Goal: Task Accomplishment & Management: Manage account settings

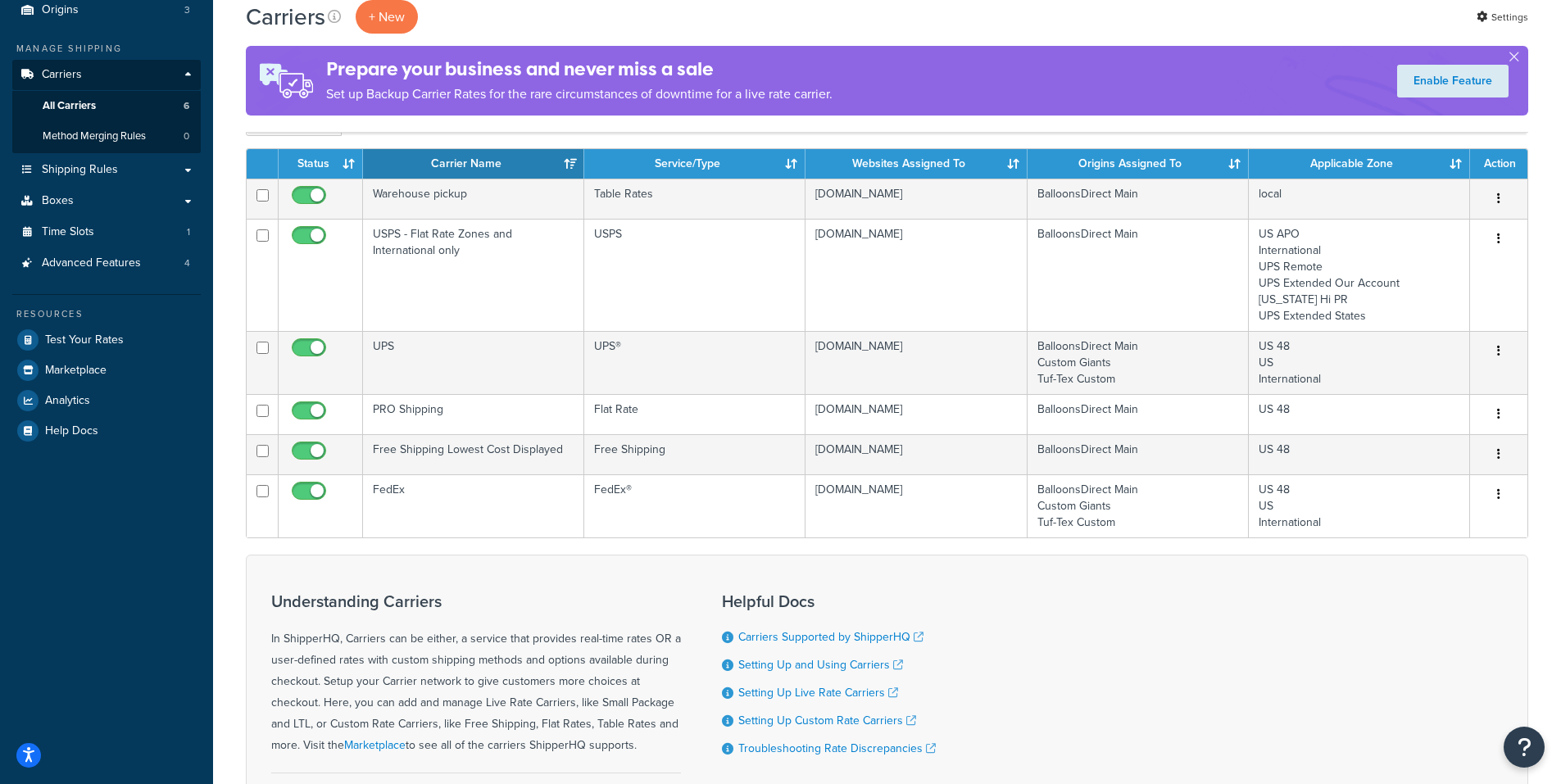
scroll to position [246, 0]
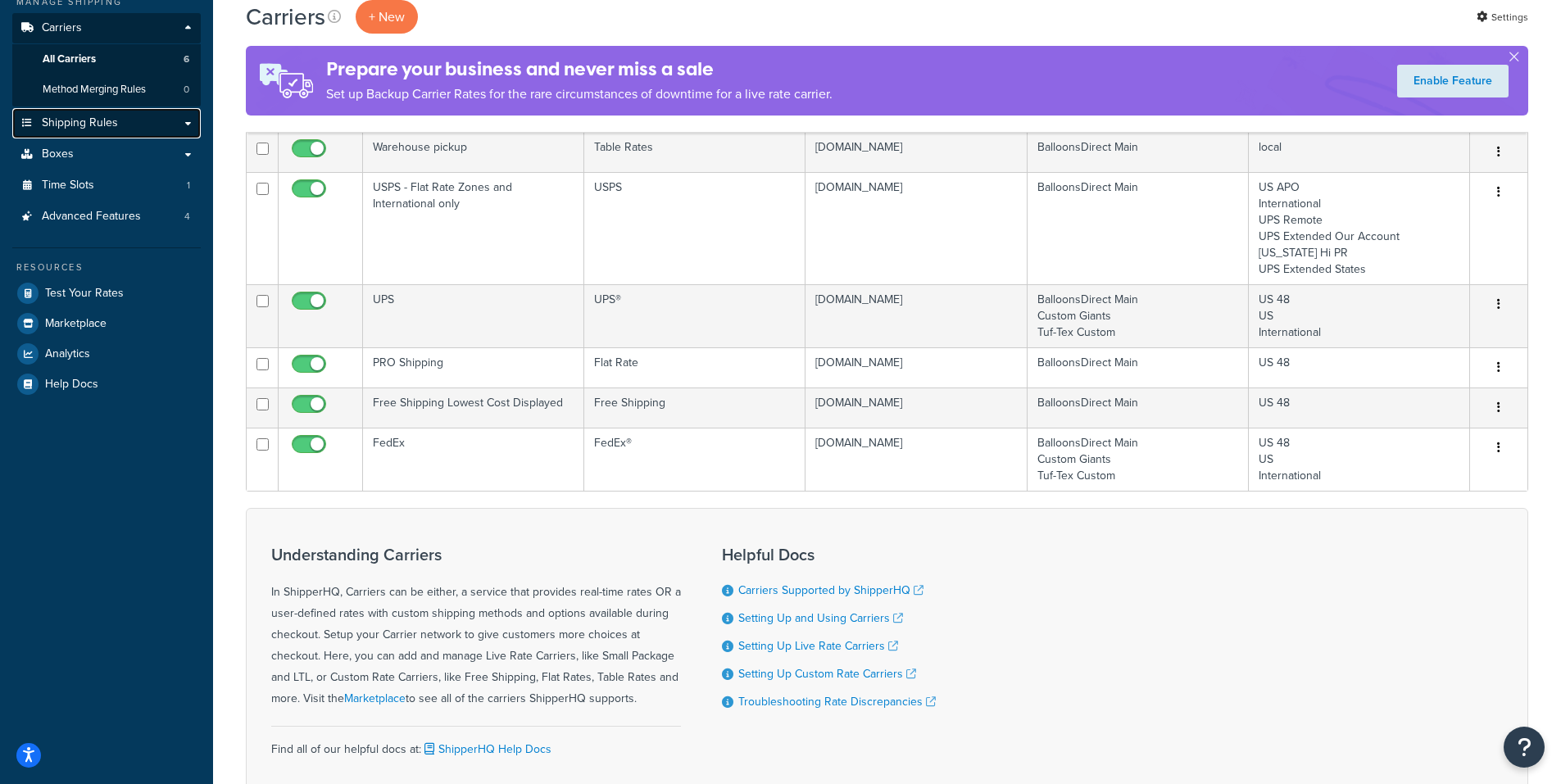
click at [117, 127] on span "Shipping Rules" at bounding box center [79, 123] width 76 height 14
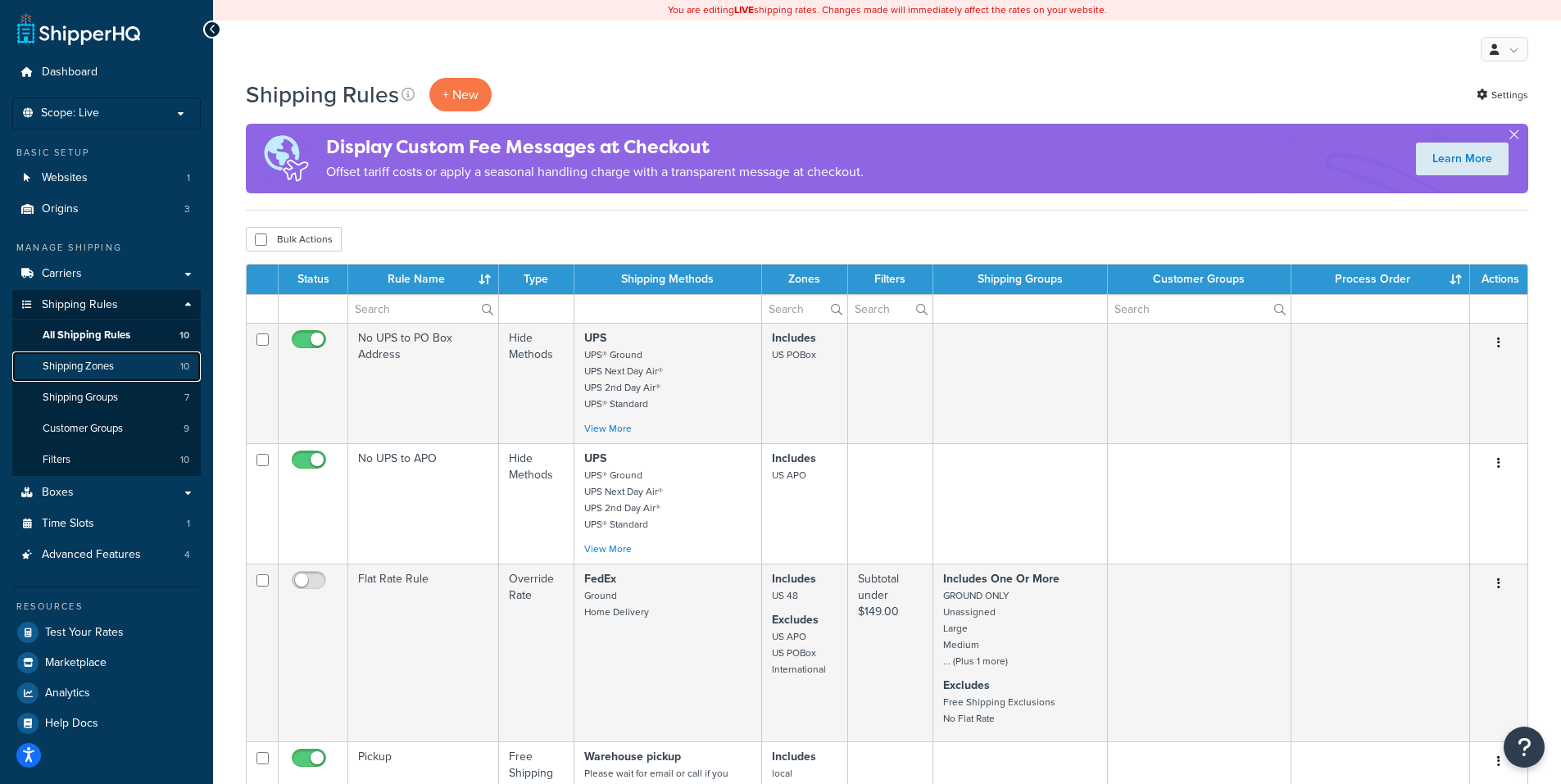
click at [88, 364] on span "Shipping Zones" at bounding box center [78, 366] width 71 height 14
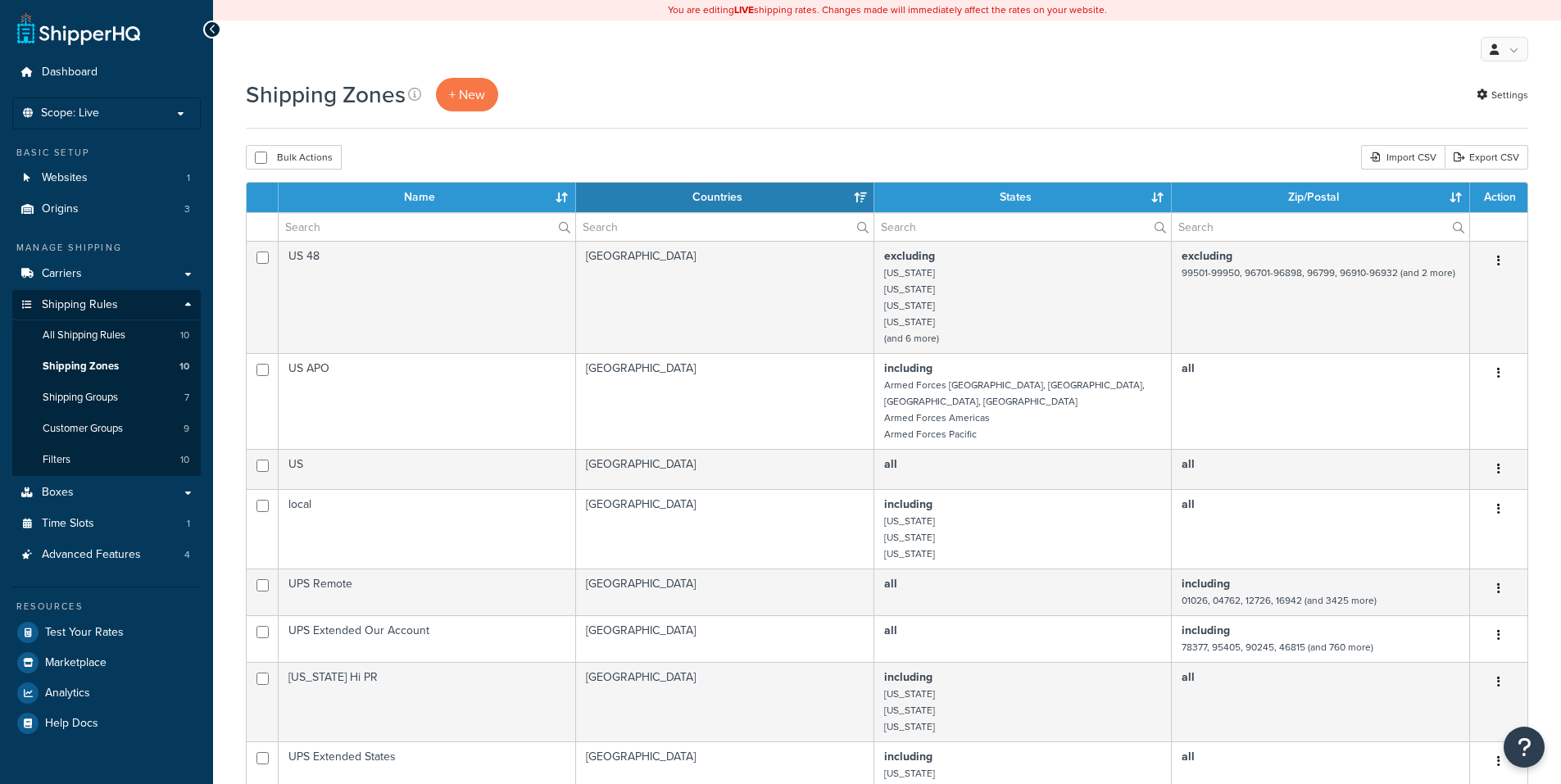
select select "15"
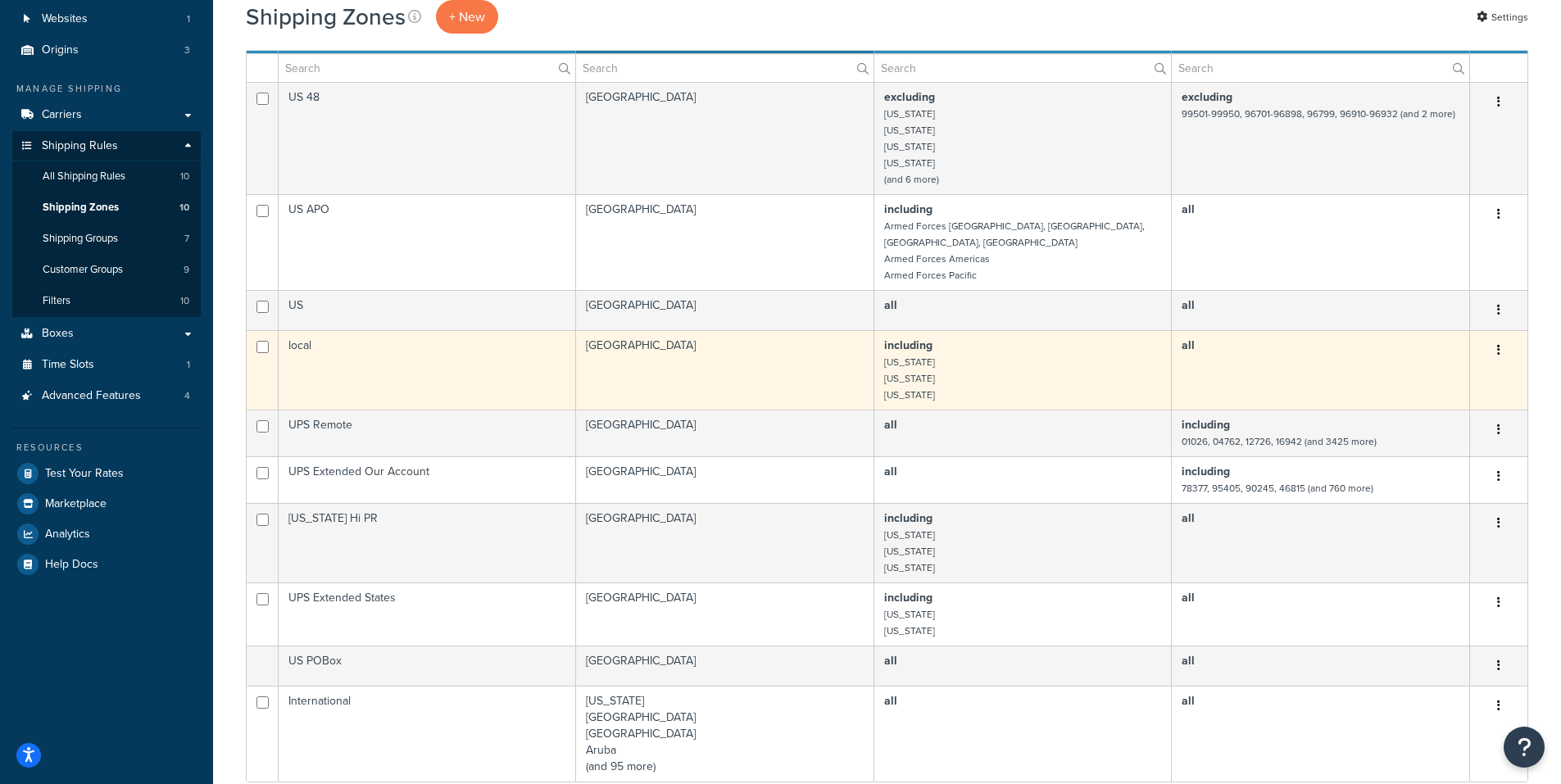
scroll to position [164, 0]
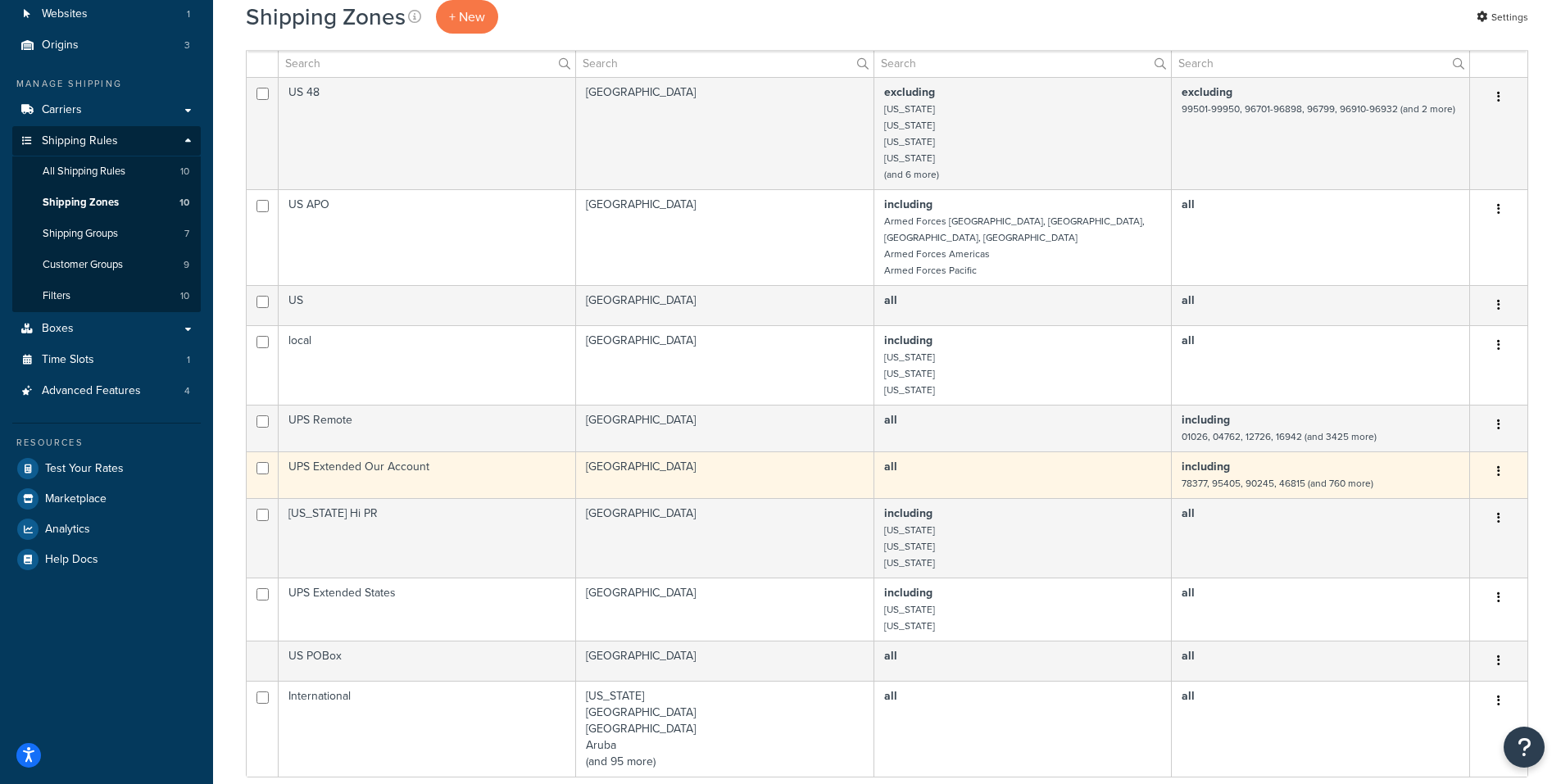
click at [1497, 458] on button "button" at bounding box center [1498, 471] width 23 height 27
click at [1412, 485] on link "Edit" at bounding box center [1432, 489] width 129 height 34
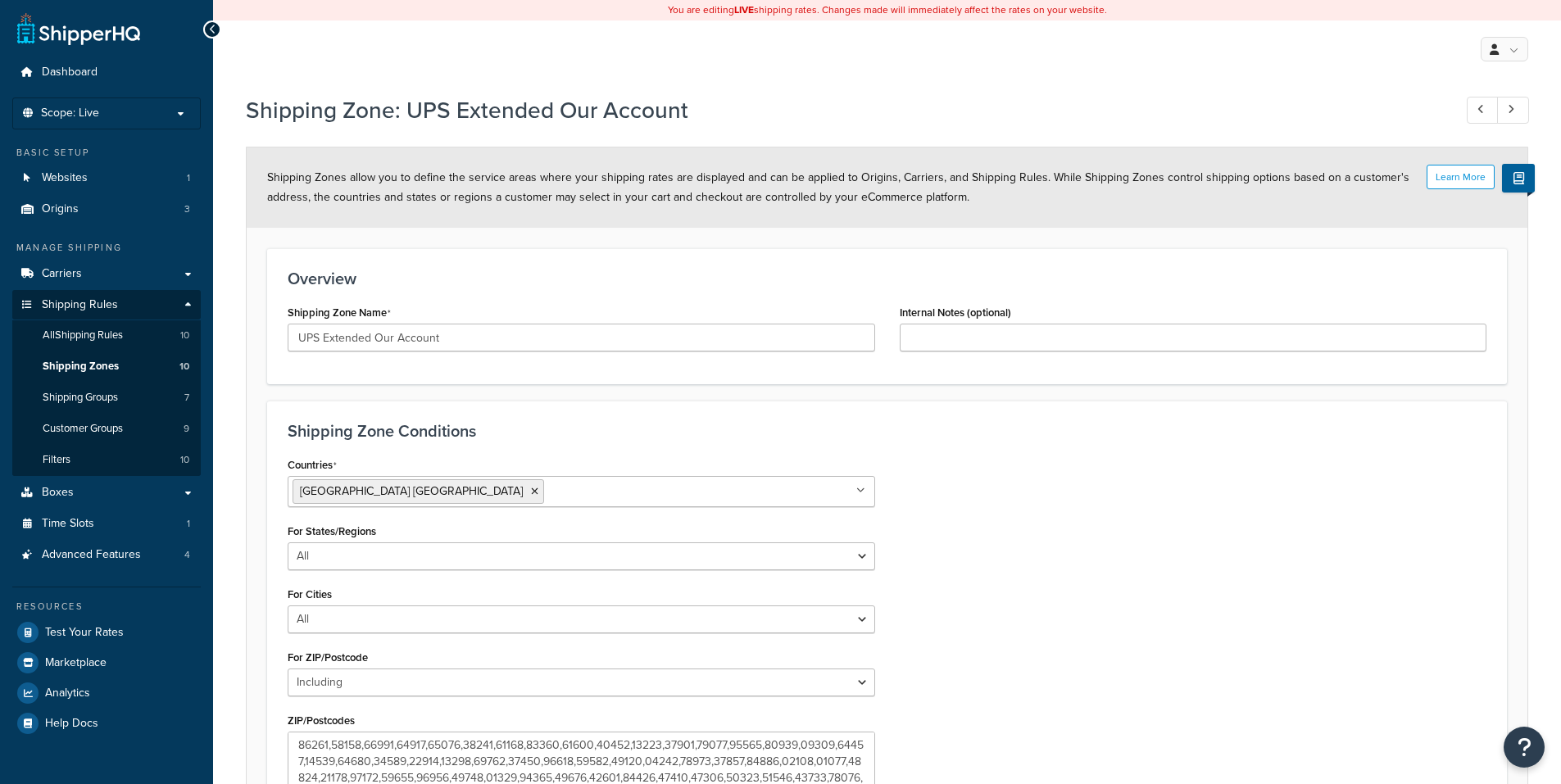
select select "including"
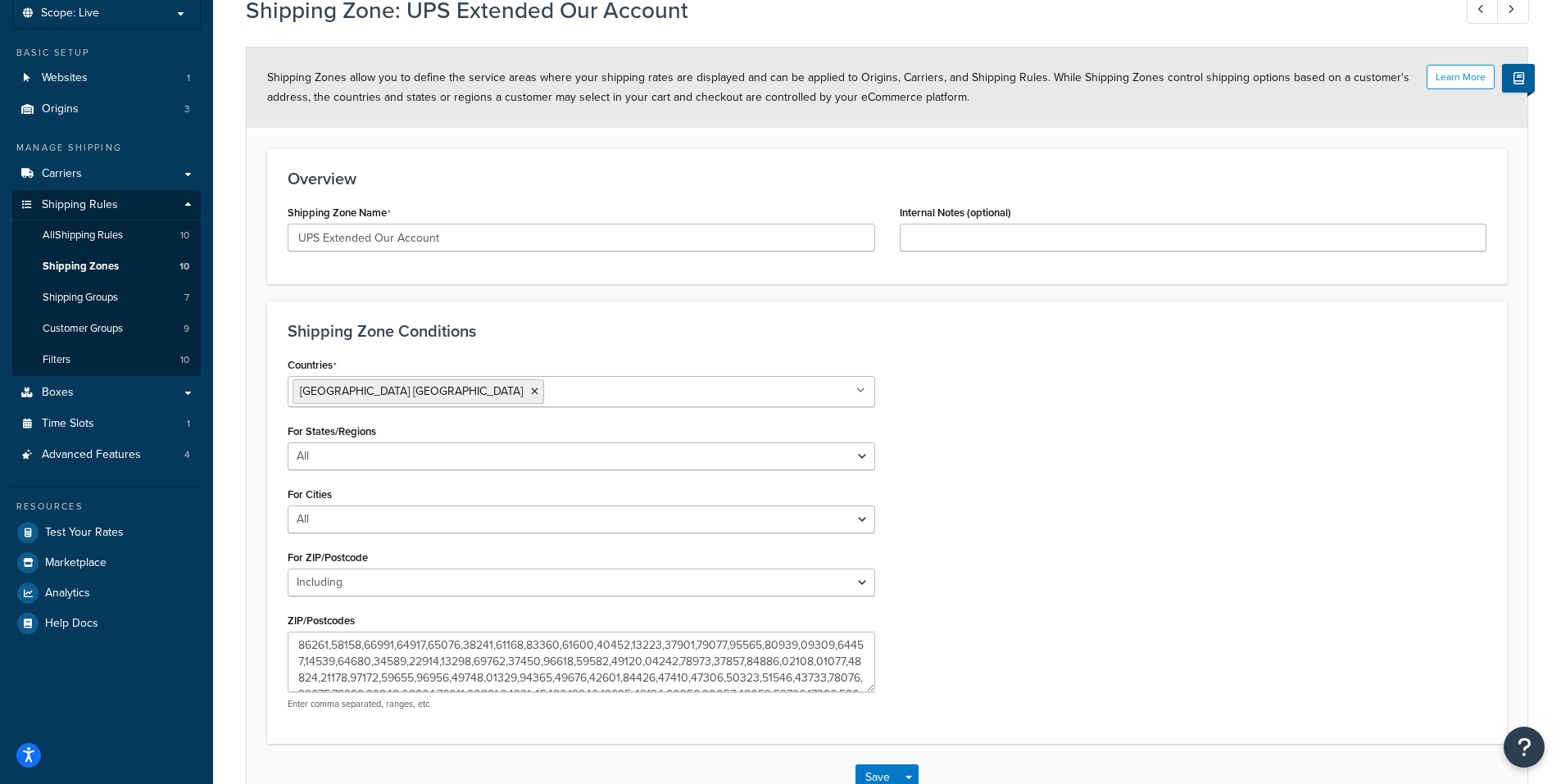
scroll to position [209, 0]
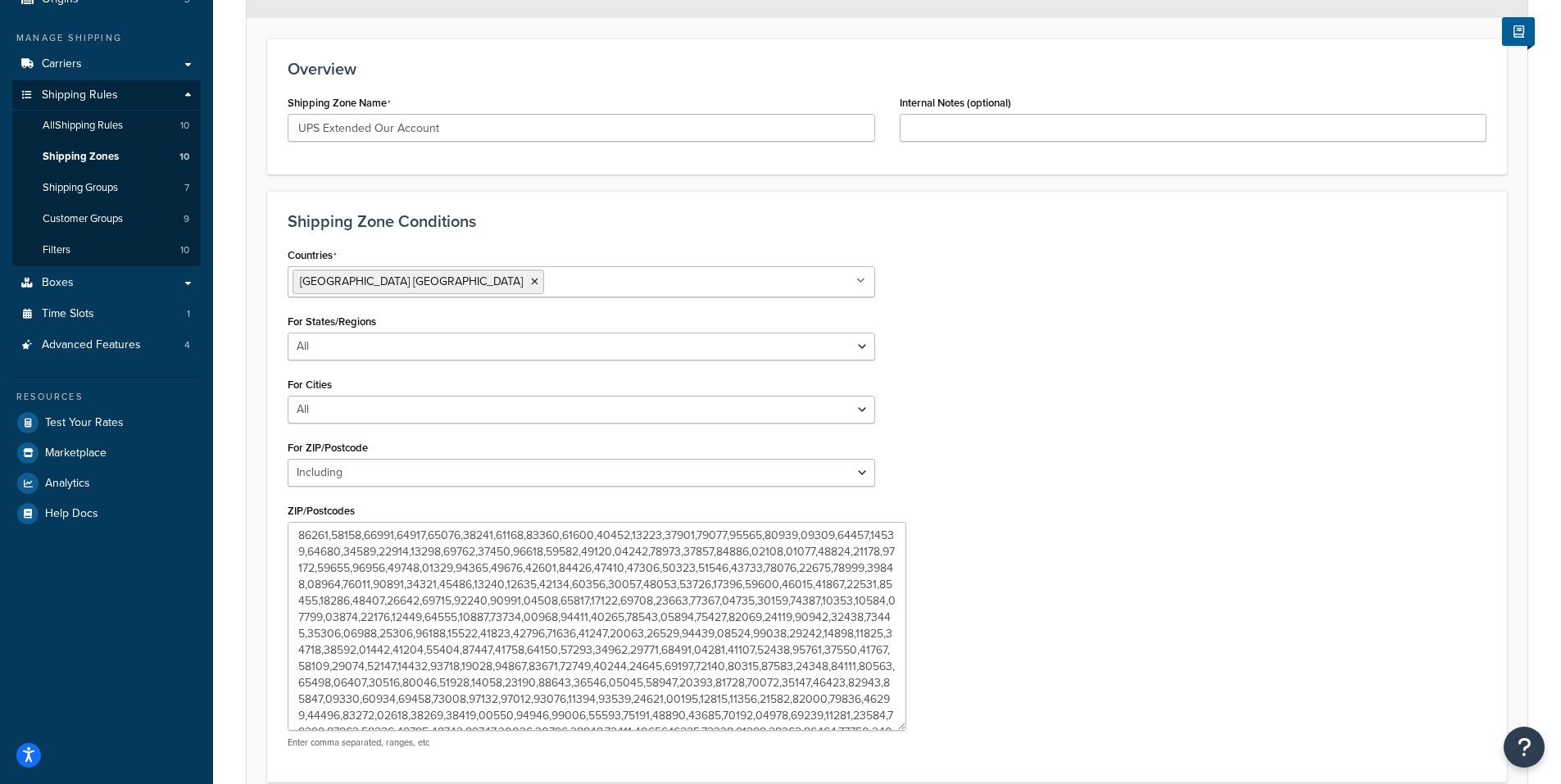
drag, startPoint x: 863, startPoint y: 578, endPoint x: 895, endPoint y: 727, distance: 152.4
click at [895, 727] on textarea "ZIP/Postcodes" at bounding box center [597, 625] width 618 height 208
click at [739, 720] on textarea "ZIP/Postcodes" at bounding box center [597, 626] width 618 height 209
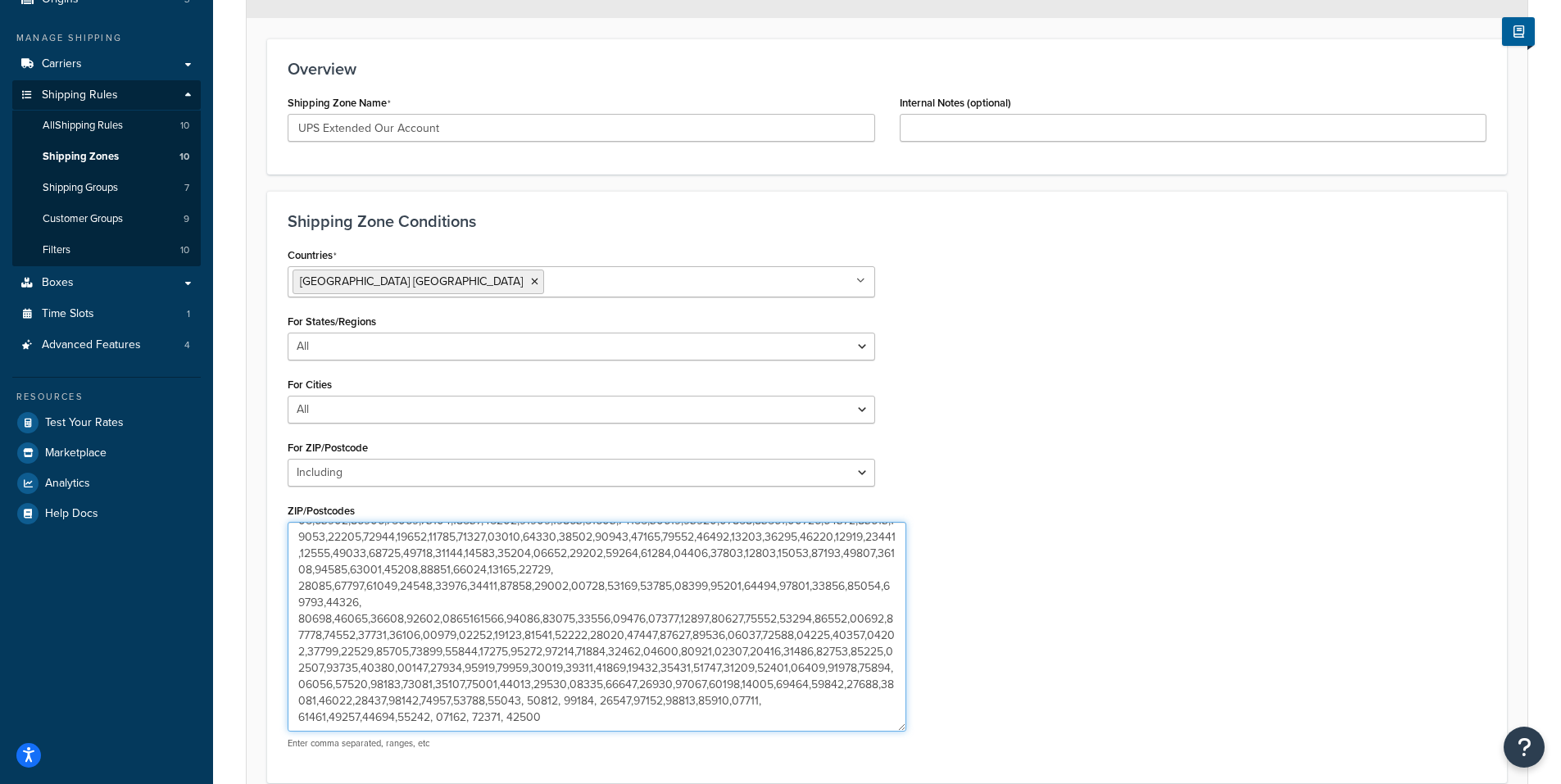
click at [718, 722] on textarea "ZIP/Postcodes" at bounding box center [597, 626] width 618 height 209
paste textarea "79849"
click at [634, 723] on textarea "ZIP/Postcodes" at bounding box center [597, 626] width 618 height 209
paste textarea "83301"
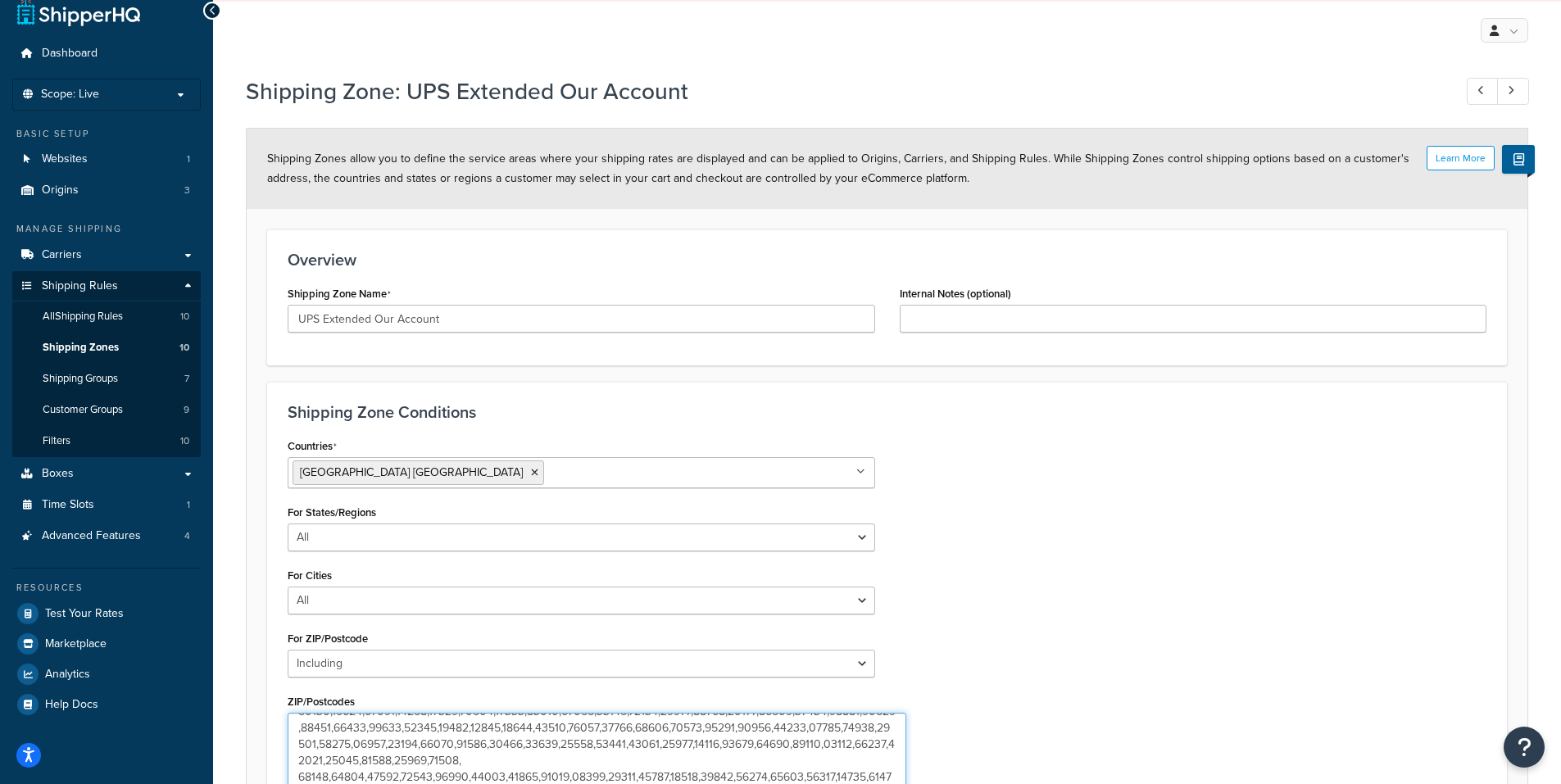
scroll to position [0, 0]
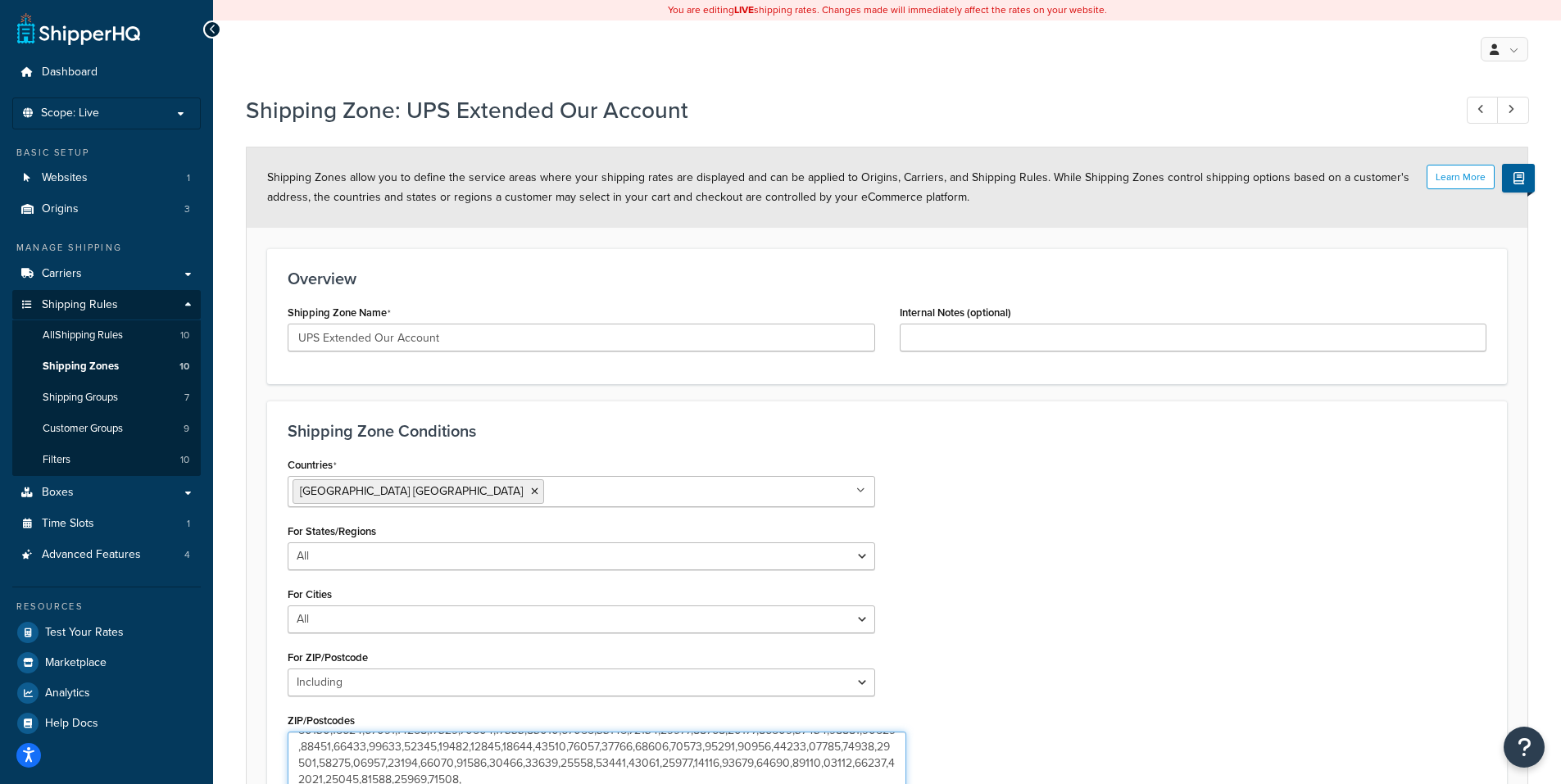
type textarea "78377,95405,90245,46815,76426,94928,93245,98387,36863,69045,69025,91737,77371,6…"
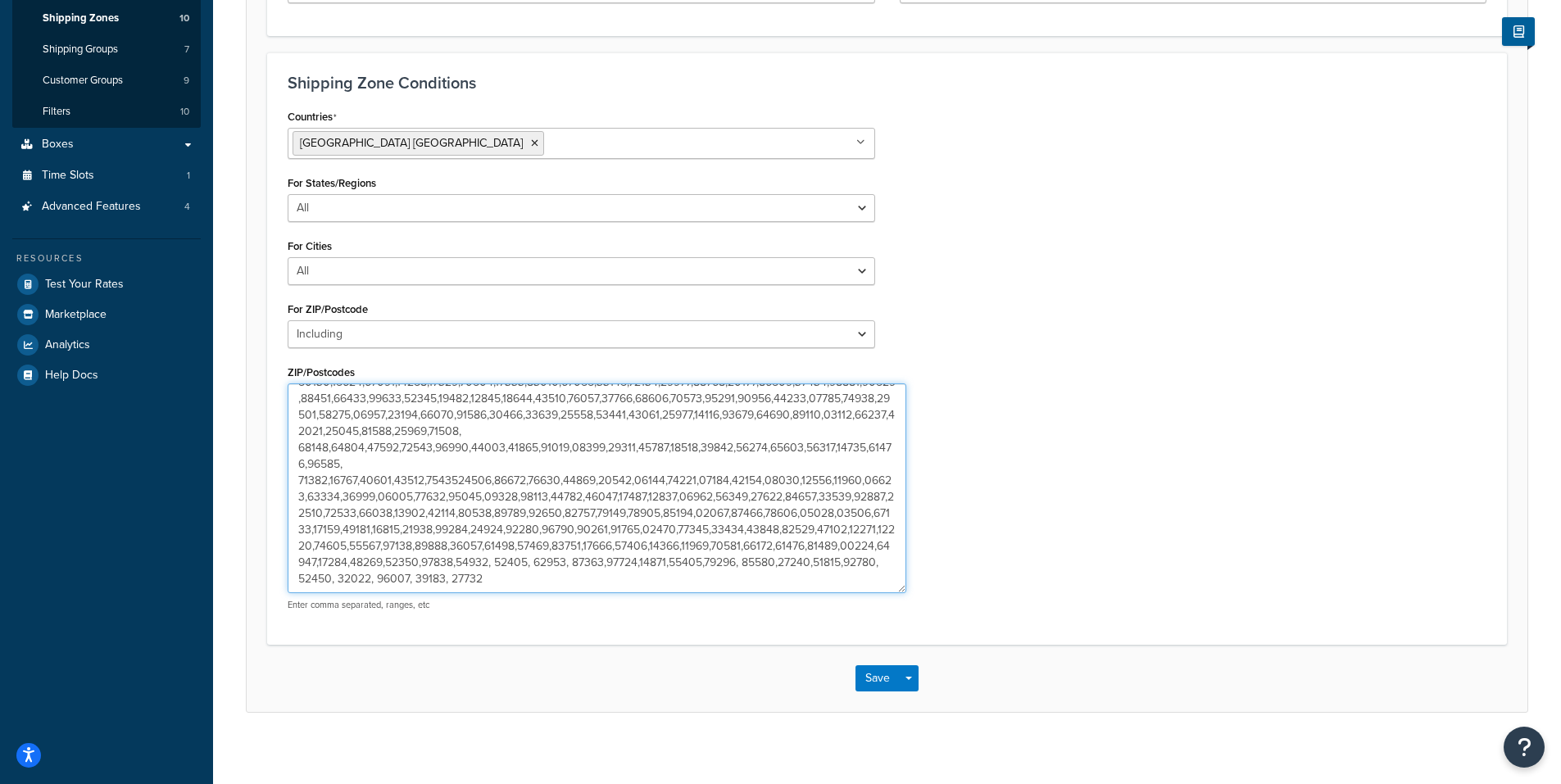
scroll to position [358, 0]
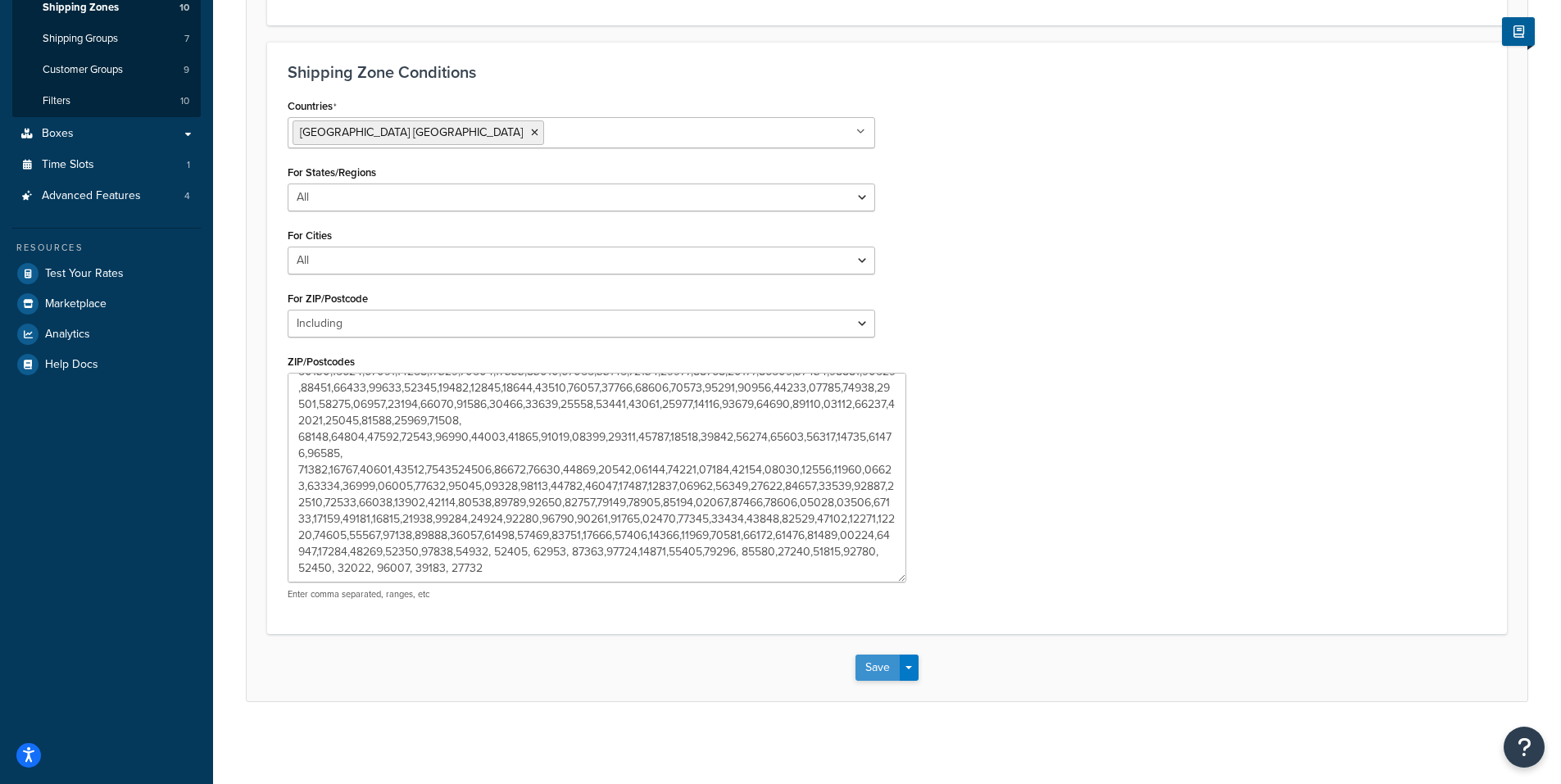
click at [876, 663] on button "Save" at bounding box center [877, 667] width 44 height 27
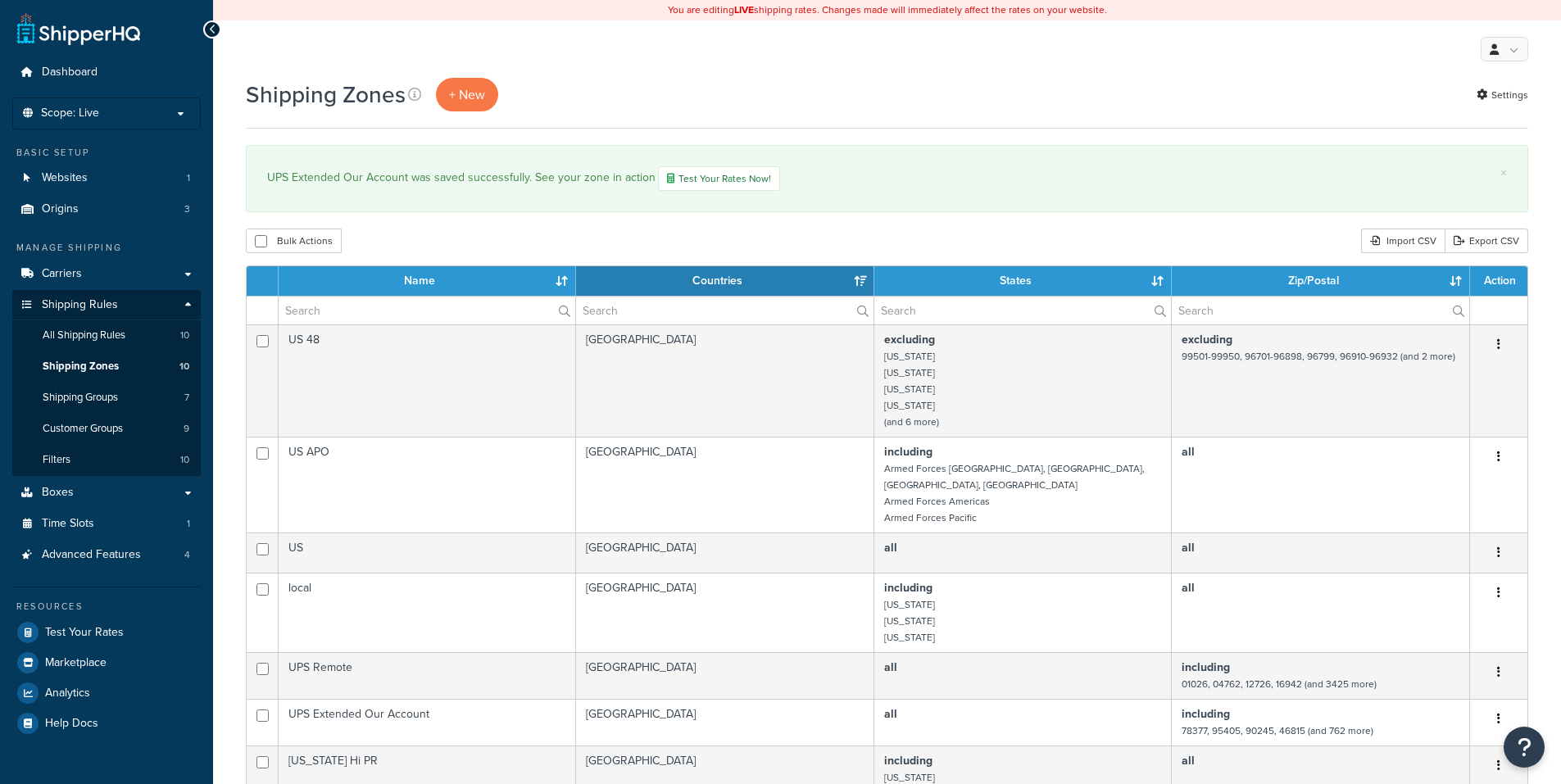
select select "15"
